Goal: Transaction & Acquisition: Purchase product/service

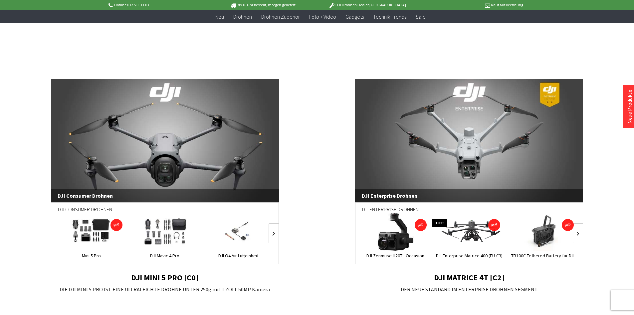
scroll to position [399, 0]
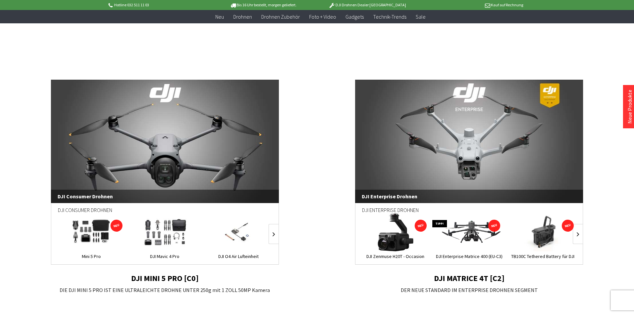
click at [478, 139] on link "DJI Enterprise Drohnen" at bounding box center [469, 141] width 228 height 123
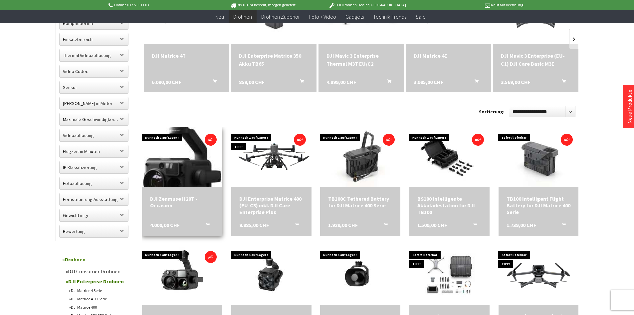
scroll to position [266, 0]
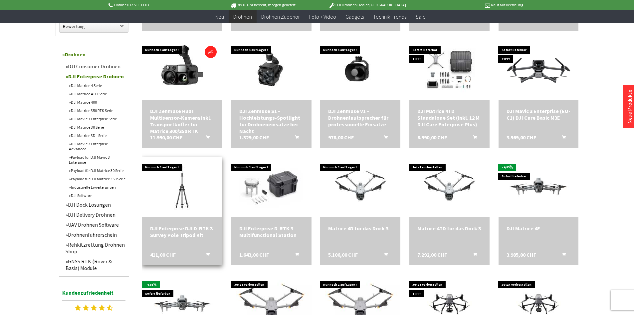
scroll to position [466, 0]
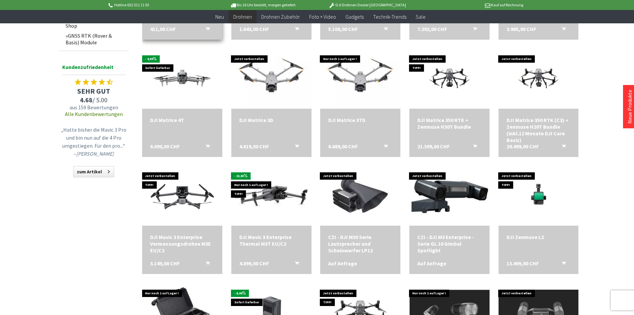
scroll to position [699, 0]
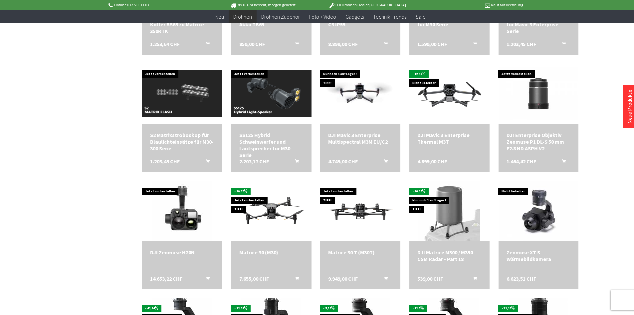
scroll to position [1032, 0]
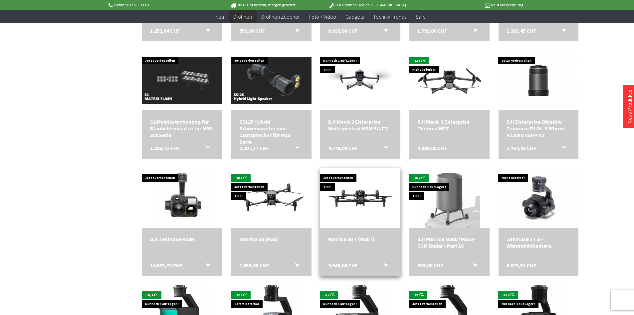
click at [363, 237] on div "Matrice 30 T (M30T)" at bounding box center [360, 238] width 64 height 7
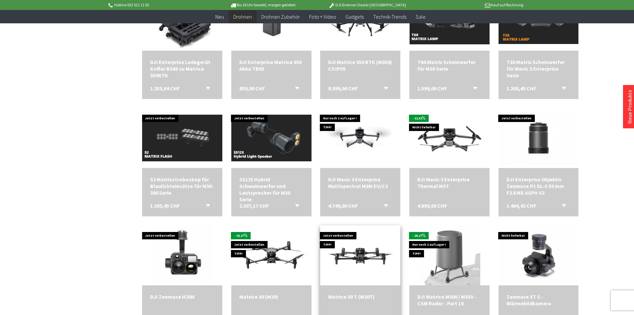
scroll to position [965, 0]
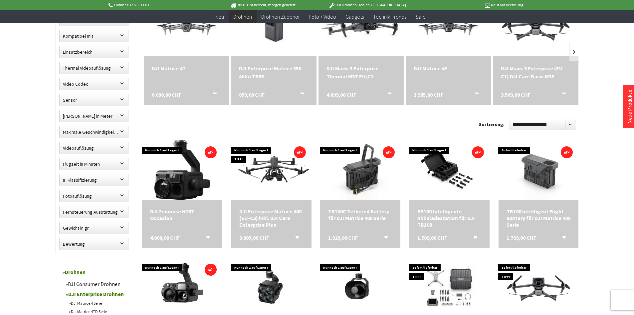
scroll to position [300, 0]
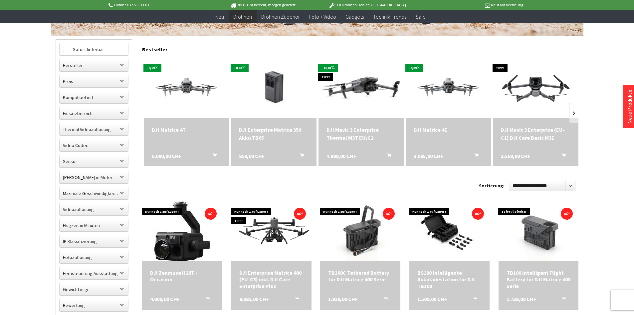
scroll to position [200, 0]
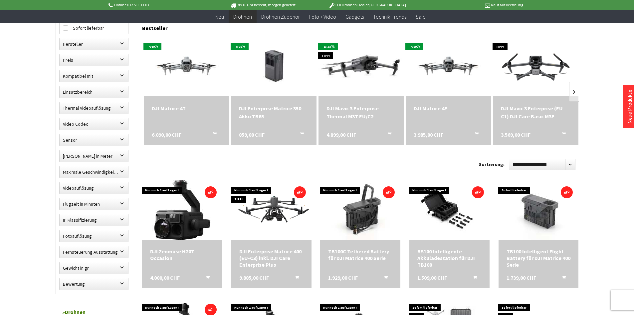
click at [358, 122] on div "DJI Mavic 3 Enterprise Thermal M3T EU/C2 4.899,00 CHF In den Warenkorb" at bounding box center [362, 120] width 86 height 48
click at [350, 109] on div "DJI Mavic 3 Enterprise Thermal M3T EU/C2" at bounding box center [362, 112] width 70 height 16
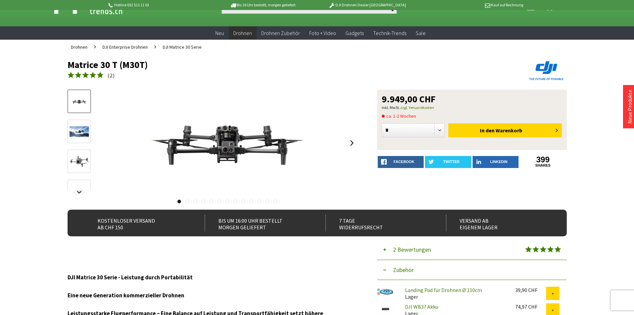
scroll to position [33, 0]
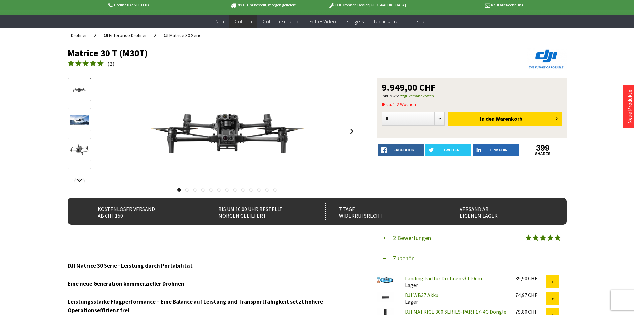
click at [74, 112] on link at bounding box center [79, 119] width 23 height 23
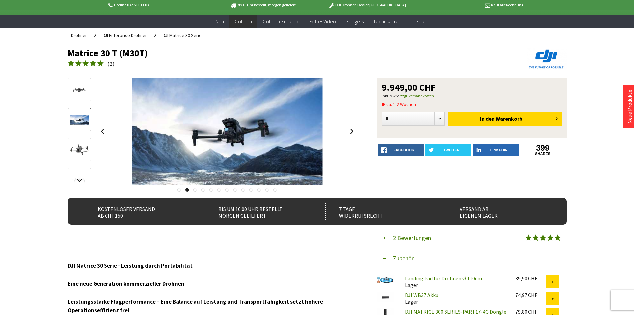
click at [77, 162] on div at bounding box center [79, 272] width 23 height 389
click at [80, 146] on img at bounding box center [79, 149] width 19 height 19
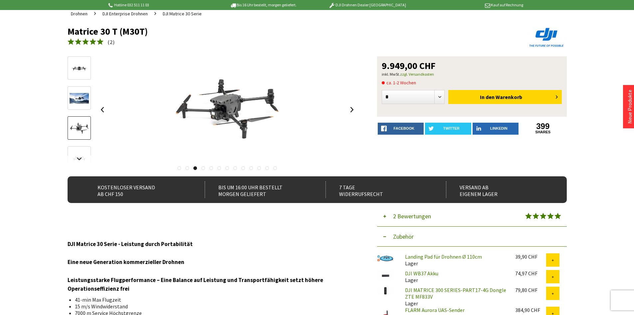
scroll to position [67, 0]
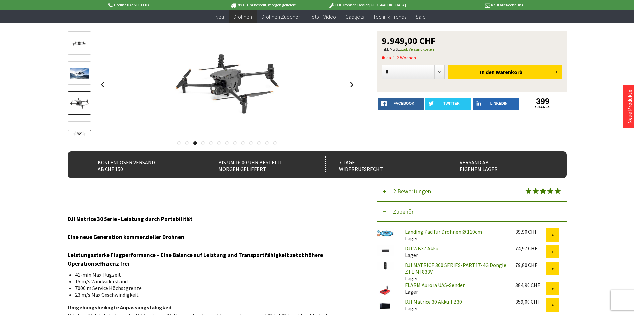
click at [80, 130] on link at bounding box center [79, 134] width 23 height 8
click at [83, 115] on img at bounding box center [79, 109] width 19 height 19
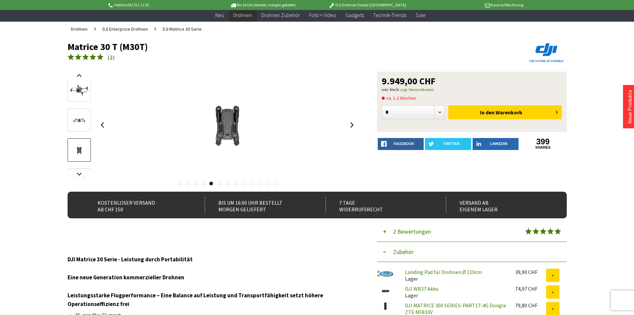
scroll to position [33, 0]
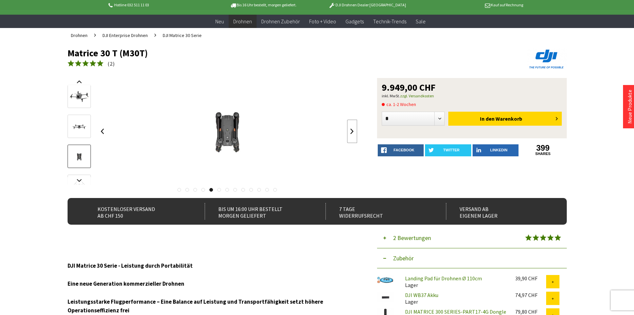
click at [348, 138] on link at bounding box center [352, 130] width 10 height 23
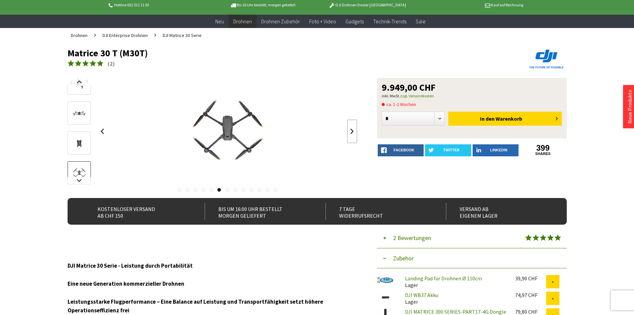
click at [348, 138] on link at bounding box center [352, 130] width 10 height 23
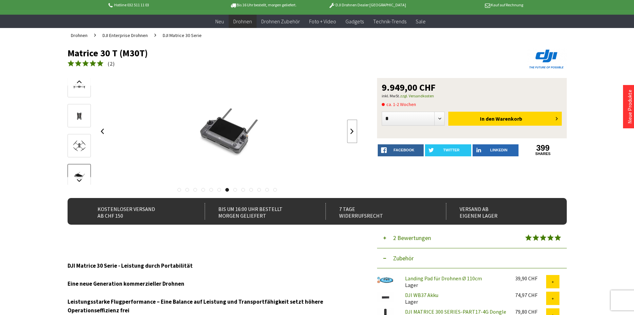
click at [348, 138] on link at bounding box center [352, 130] width 10 height 23
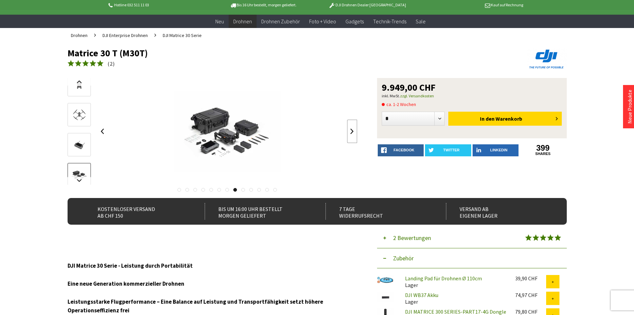
click at [348, 138] on link at bounding box center [352, 130] width 10 height 23
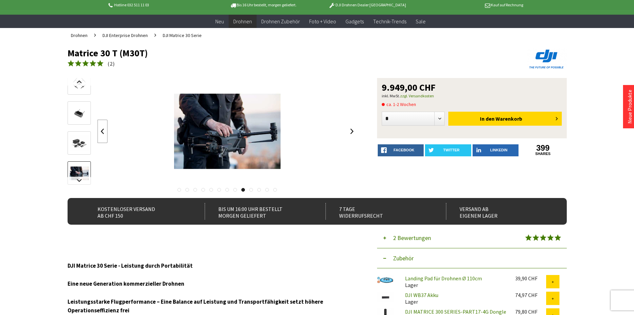
click at [106, 130] on link at bounding box center [103, 130] width 10 height 23
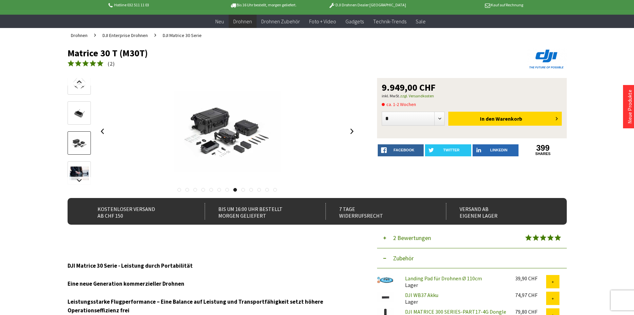
drag, startPoint x: 436, startPoint y: 91, endPoint x: 367, endPoint y: 88, distance: 69.0
click at [367, 88] on div "9.949,00 CHF inkl. MwSt. zzgl. Versandkosten ca. 1-2 Wochen * * * * * * * * * *…" at bounding box center [317, 138] width 499 height 120
copy span "9.949,00 CHF"
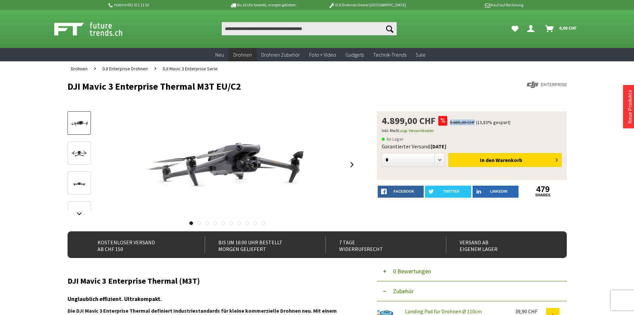
drag, startPoint x: 450, startPoint y: 121, endPoint x: 475, endPoint y: 120, distance: 25.0
click at [475, 120] on span "5.685,00 CHF" at bounding box center [462, 122] width 25 height 6
